Goal: Task Accomplishment & Management: Manage account settings

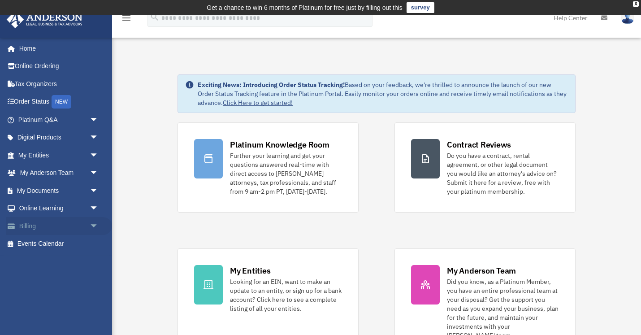
click at [60, 228] on link "Billing arrow_drop_down" at bounding box center [59, 226] width 106 height 18
click at [94, 225] on span "arrow_drop_down" at bounding box center [99, 226] width 18 height 18
click at [94, 224] on span "arrow_drop_up" at bounding box center [99, 226] width 18 height 18
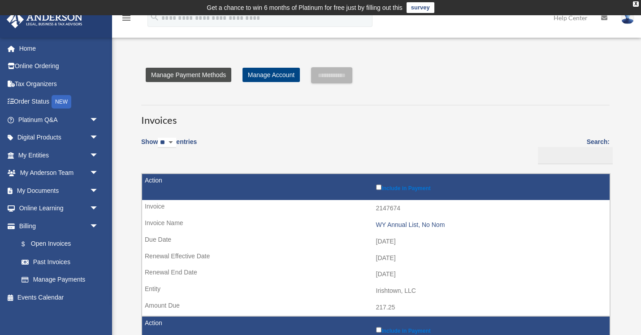
click at [199, 74] on link "Manage Payment Methods" at bounding box center [189, 75] width 86 height 14
